Goal: Transaction & Acquisition: Purchase product/service

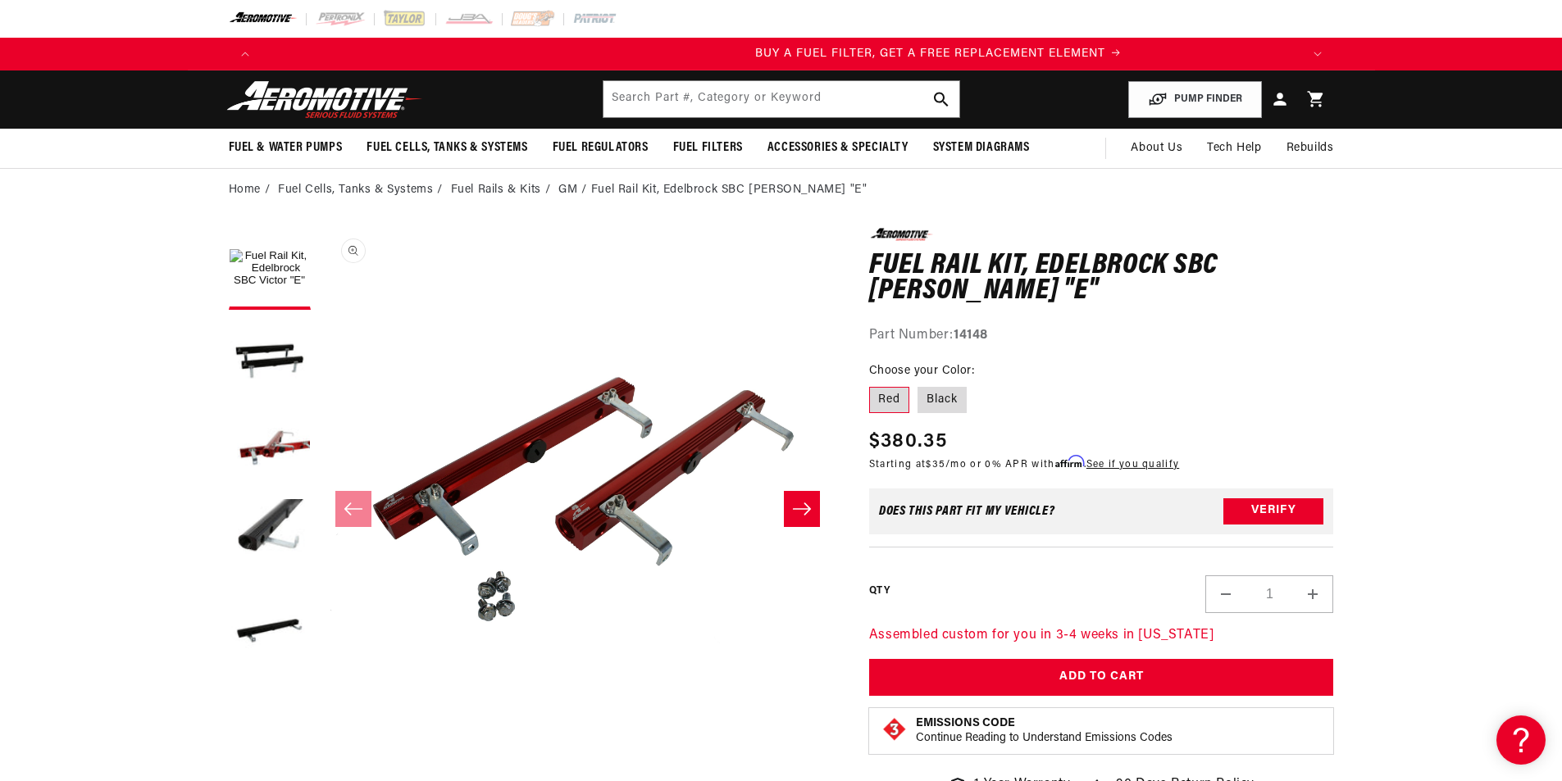
scroll to position [0, 1040]
drag, startPoint x: 930, startPoint y: 398, endPoint x: 925, endPoint y: 419, distance: 21.1
click at [930, 398] on label "Black" at bounding box center [941, 400] width 49 height 26
click at [918, 384] on input "Black" at bounding box center [917, 384] width 1 height 1
radio input "true"
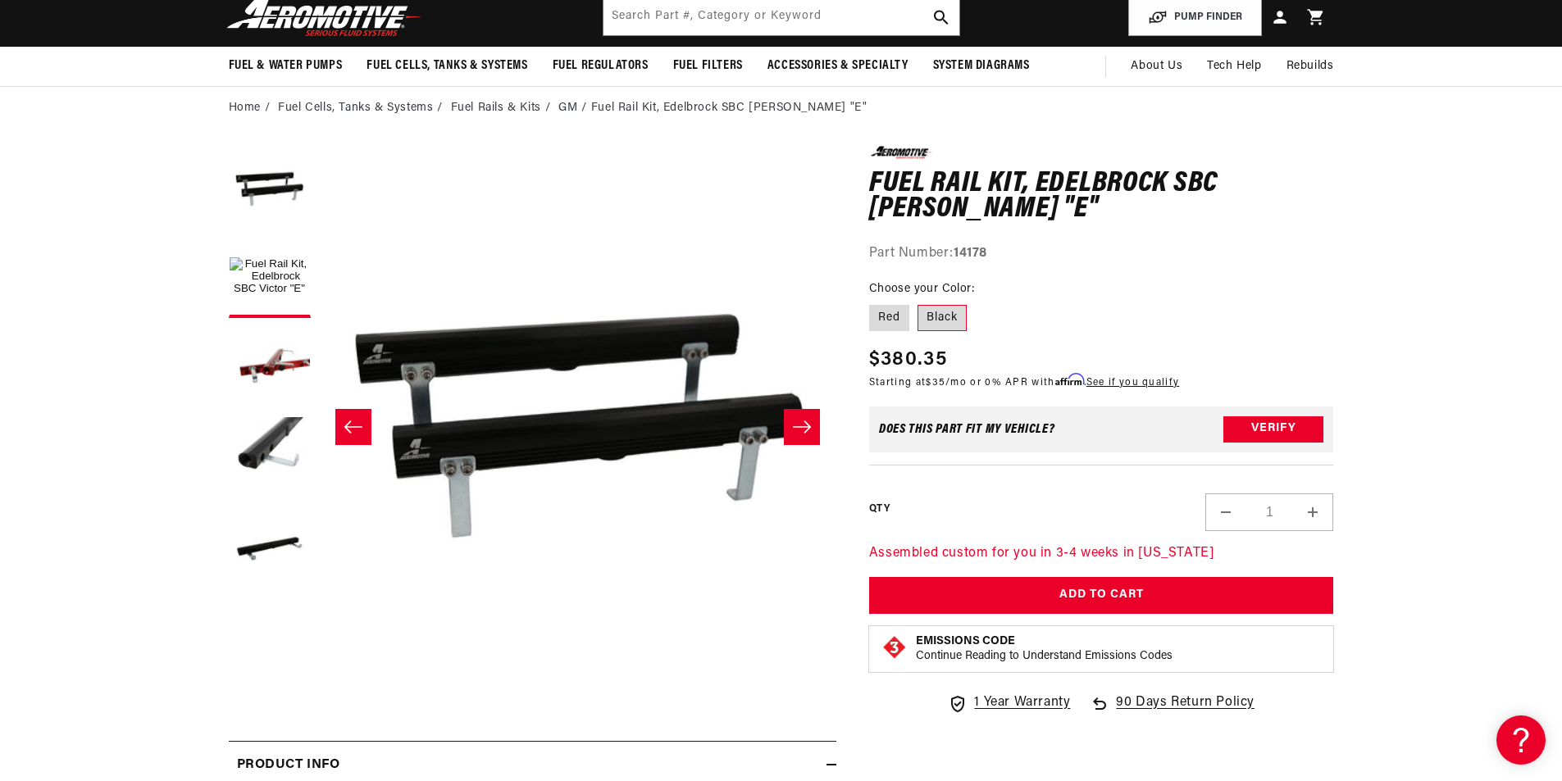
click at [960, 251] on strong "14178" at bounding box center [970, 253] width 34 height 13
click at [990, 264] on div "Part Number: 14178" at bounding box center [1101, 253] width 465 height 21
drag, startPoint x: 990, startPoint y: 253, endPoint x: 958, endPoint y: 255, distance: 32.1
click at [958, 255] on strong "14178" at bounding box center [970, 253] width 34 height 13
copy strong "14178"
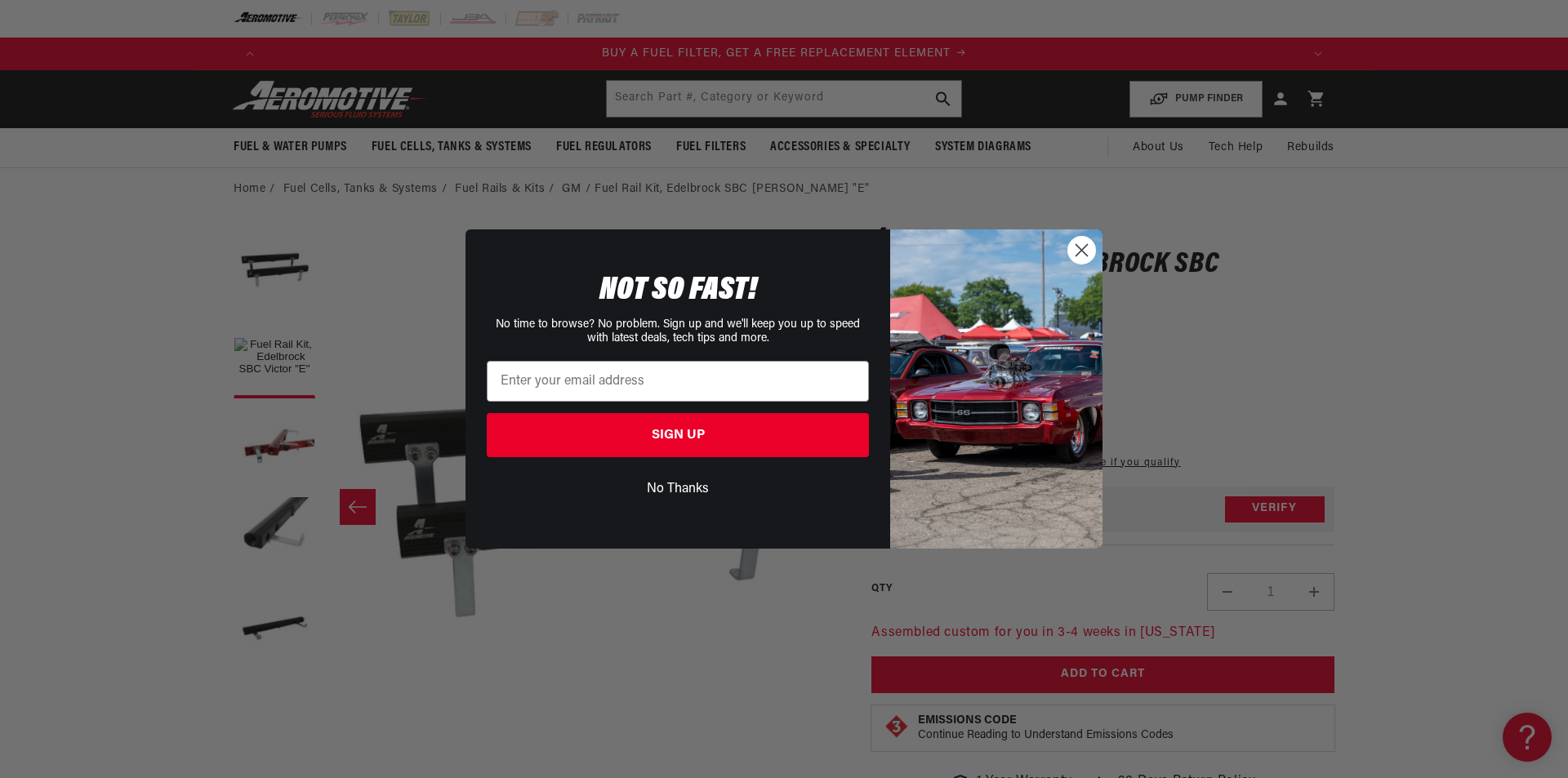
scroll to position [0, 1368]
